Goal: Find specific page/section: Find specific page/section

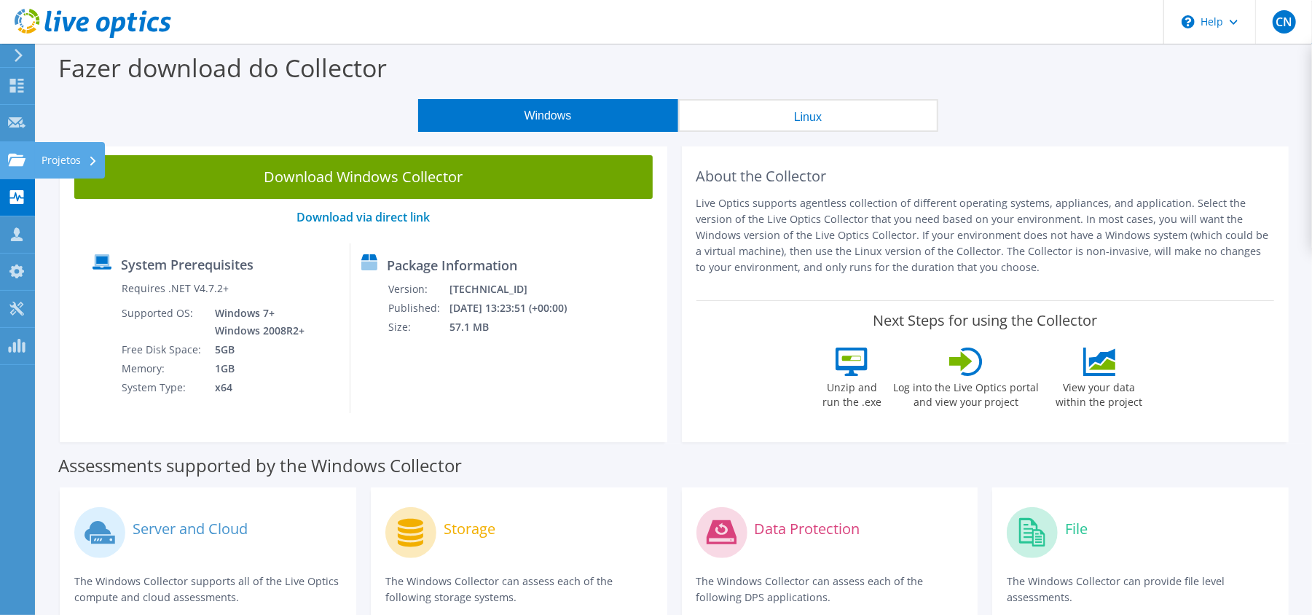
click at [19, 159] on use at bounding box center [16, 159] width 17 height 12
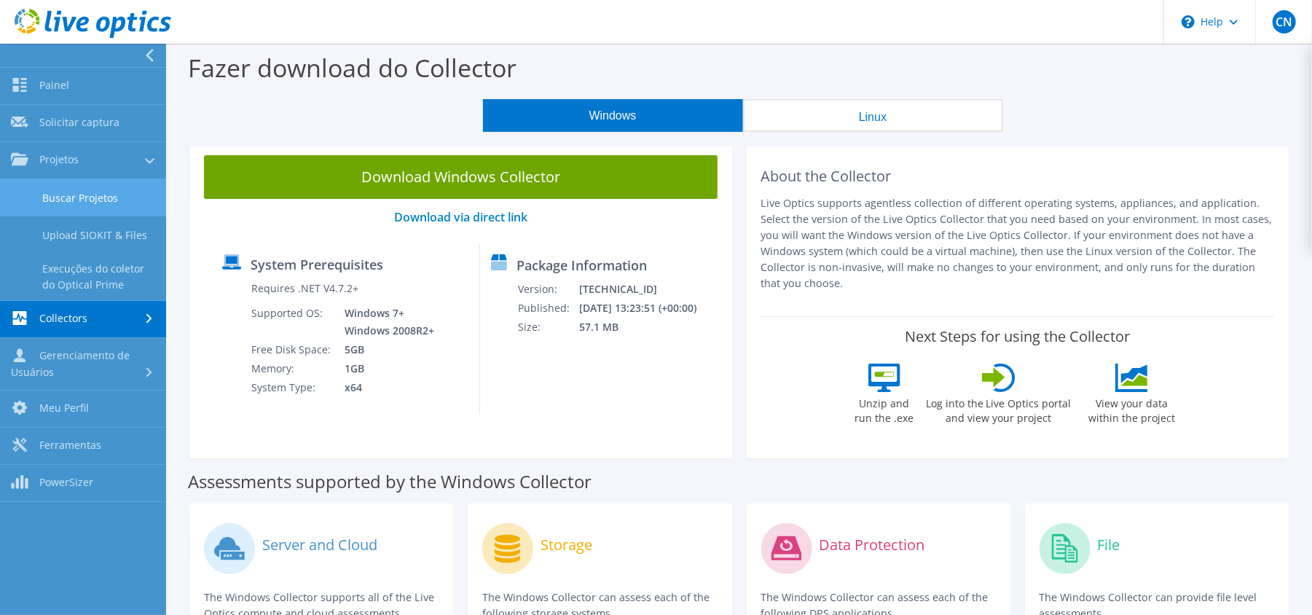
click at [79, 185] on link "Buscar Projetos" at bounding box center [83, 197] width 166 height 37
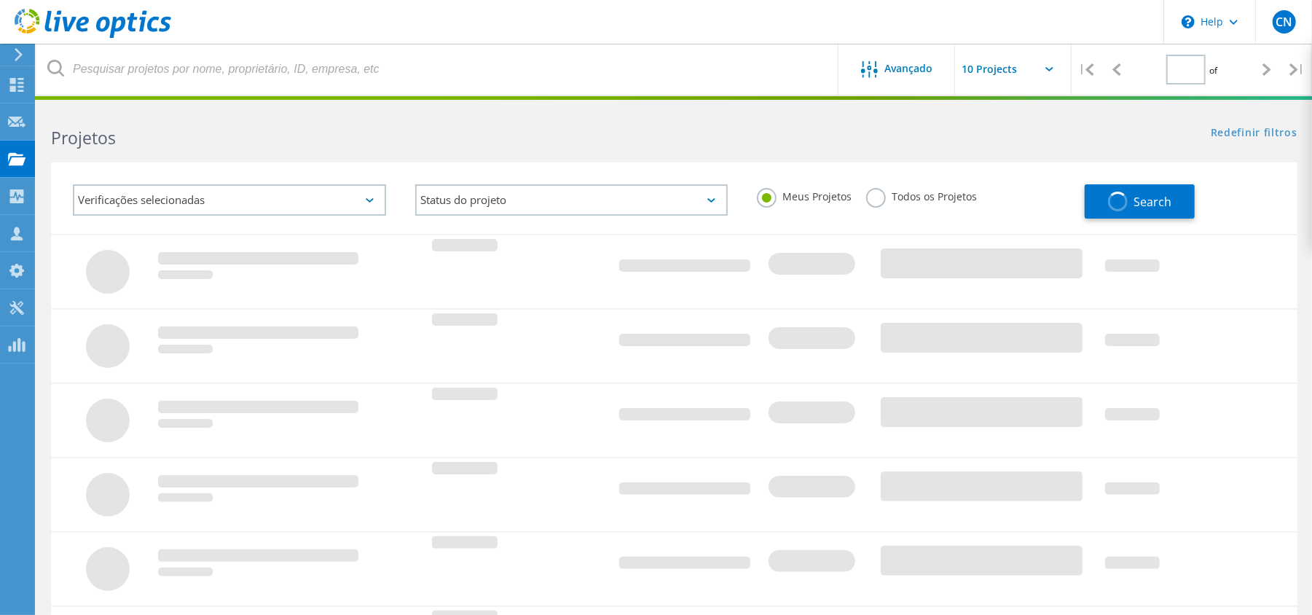
type input "1"
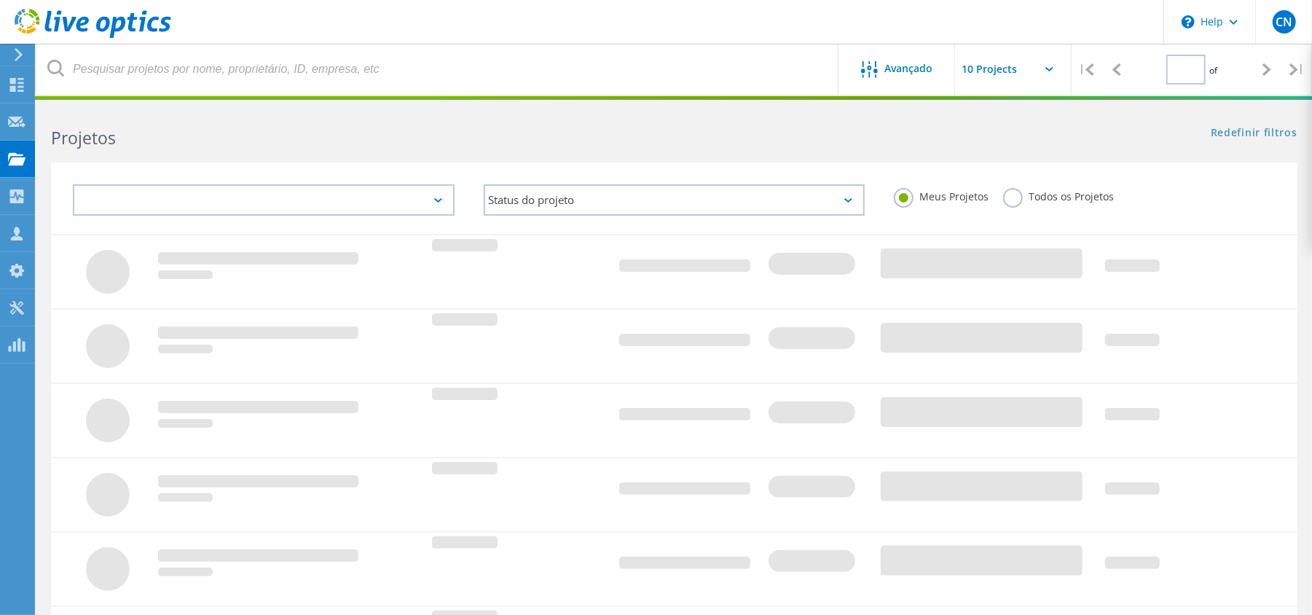
type input "1"
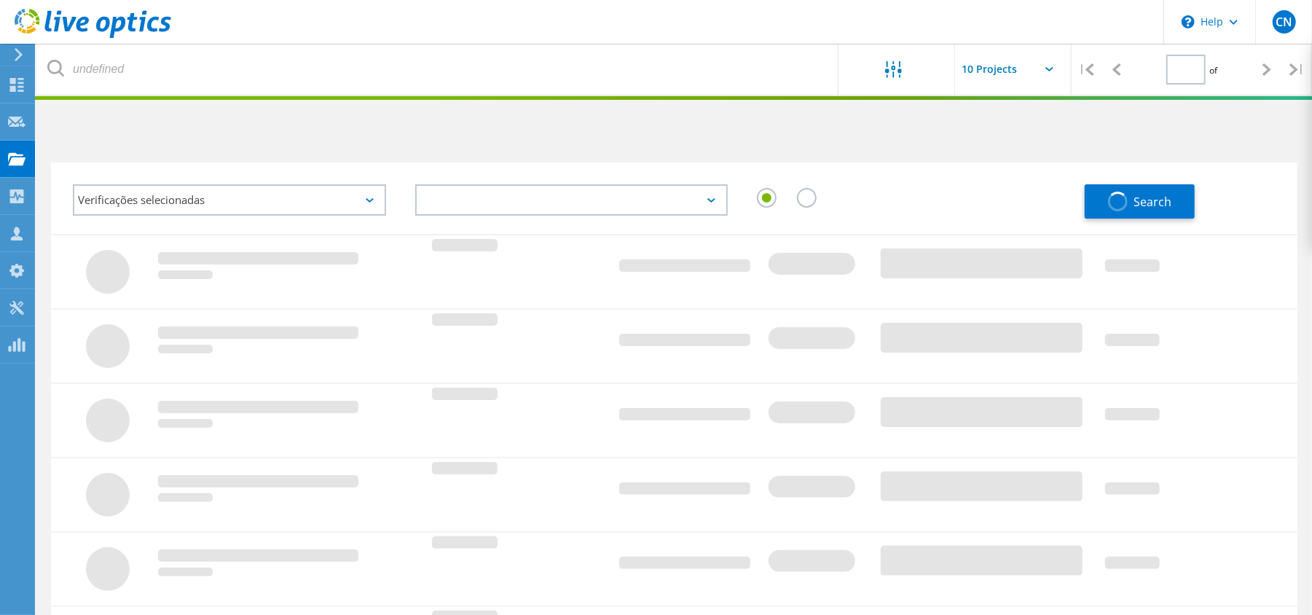
type input "1"
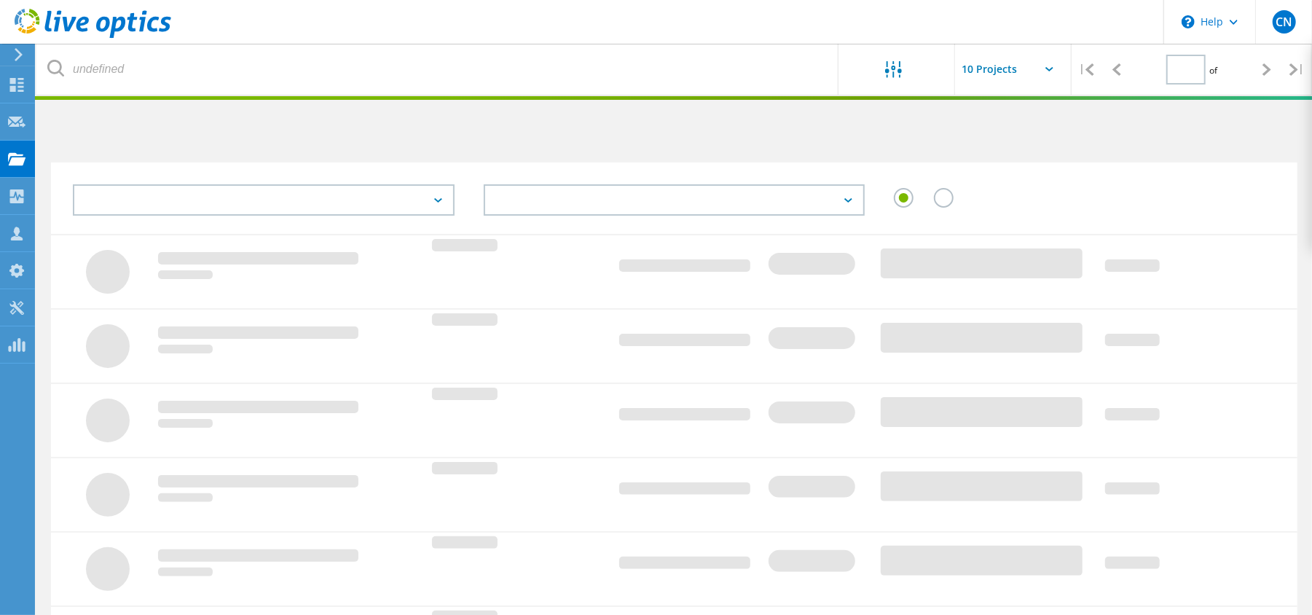
type input "1"
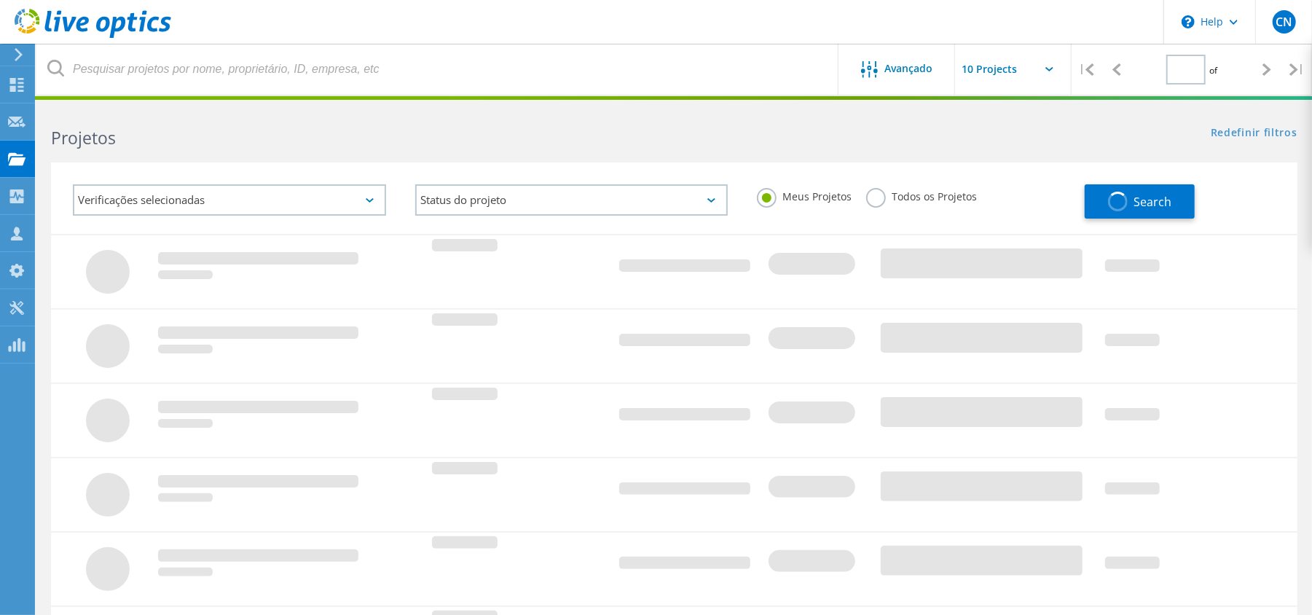
type input "1"
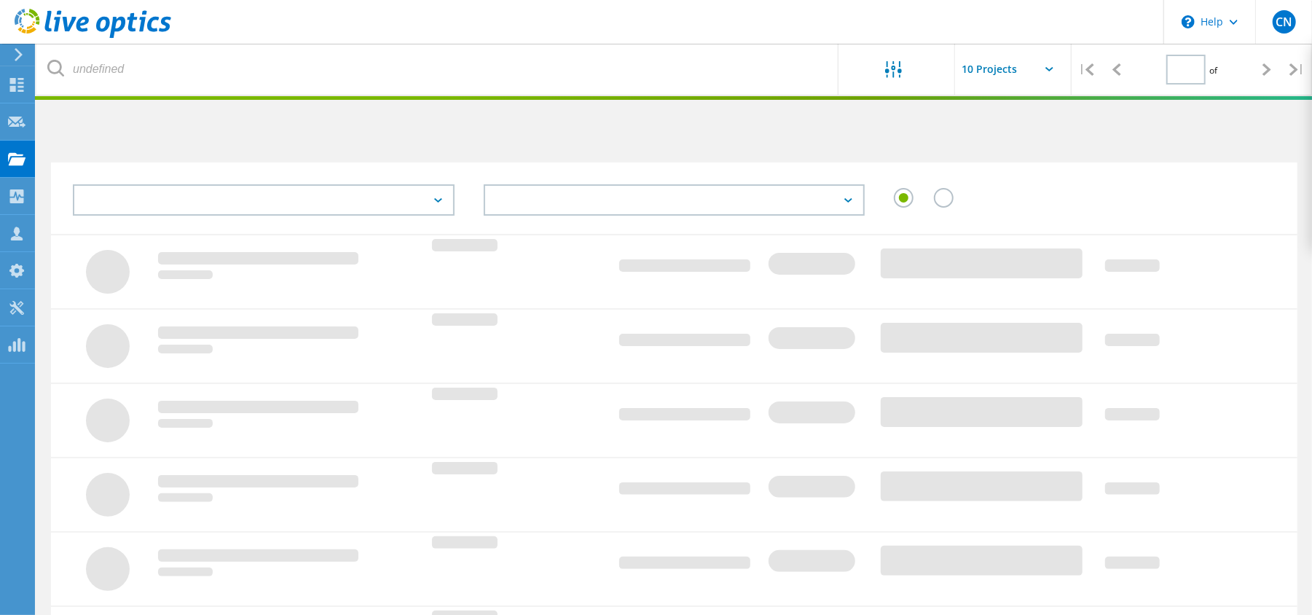
type input "1"
